Goal: Check status: Check status

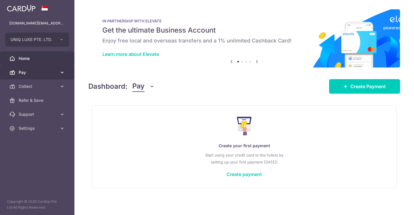
click at [44, 72] on span "Pay" at bounding box center [38, 73] width 38 height 6
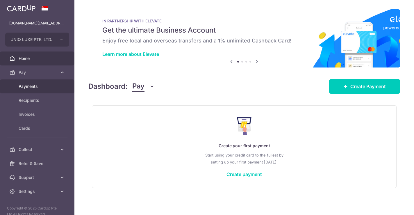
click at [40, 87] on span "Payments" at bounding box center [38, 87] width 38 height 6
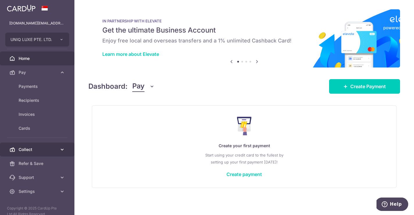
click at [60, 147] on icon at bounding box center [62, 150] width 6 height 6
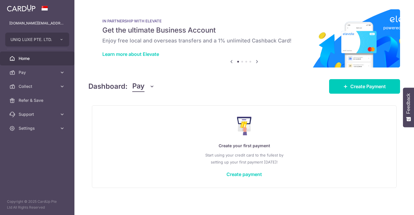
click at [61, 84] on icon at bounding box center [62, 87] width 6 height 6
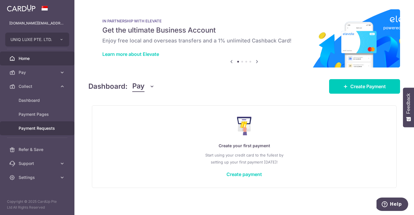
click at [39, 127] on span "Payment Requests" at bounding box center [38, 128] width 38 height 6
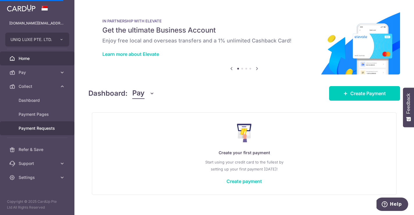
click at [39, 127] on span "Payment Requests" at bounding box center [38, 128] width 38 height 6
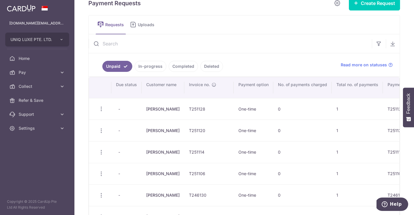
click at [185, 67] on link "Completed" at bounding box center [183, 66] width 29 height 11
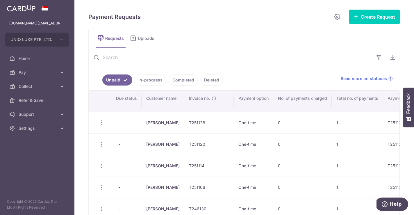
click at [180, 79] on link "Completed" at bounding box center [183, 80] width 29 height 11
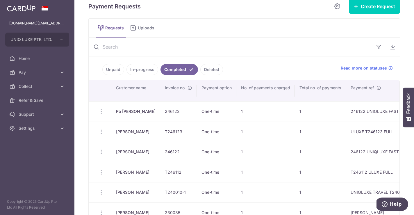
scroll to position [11, 0]
click at [145, 69] on link "In-progress" at bounding box center [143, 69] width 32 height 11
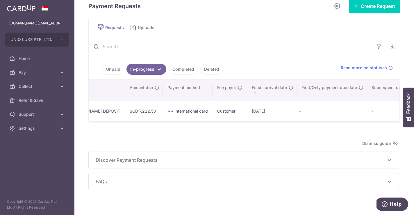
scroll to position [0, 321]
drag, startPoint x: 251, startPoint y: 111, endPoint x: 224, endPoint y: 111, distance: 27.6
click at [247, 111] on td "02/10/2025" at bounding box center [272, 111] width 50 height 20
copy td "02/10/2025"
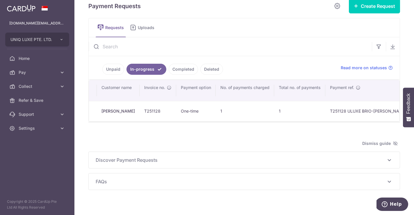
scroll to position [0, 0]
